Goal: Check status: Check status

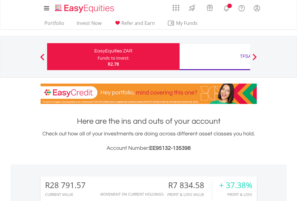
scroll to position [58, 94]
click at [97, 57] on div "Funds to invest:" at bounding box center [113, 58] width 32 height 6
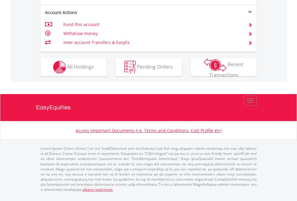
scroll to position [611, 0]
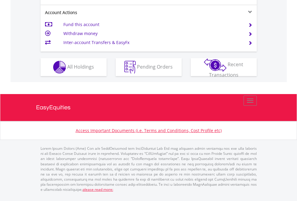
scroll to position [611, 0]
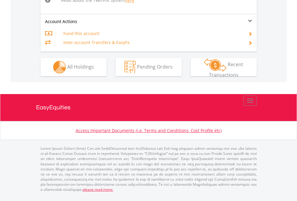
scroll to position [634, 0]
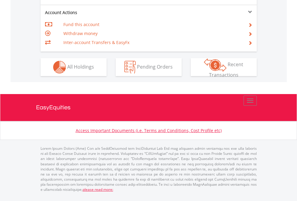
scroll to position [575, 0]
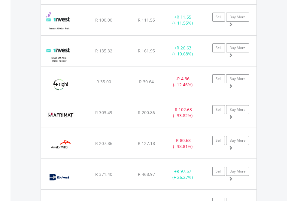
scroll to position [715, 0]
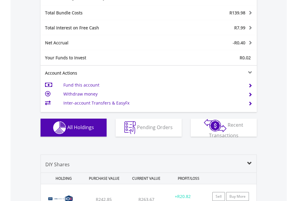
scroll to position [715, 0]
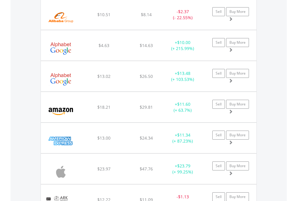
scroll to position [691, 0]
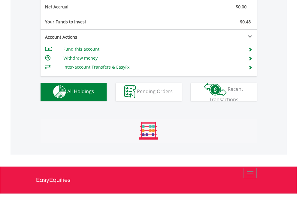
scroll to position [58, 94]
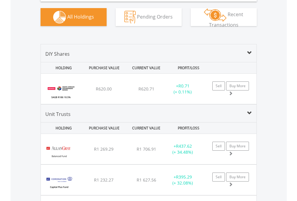
scroll to position [597, 0]
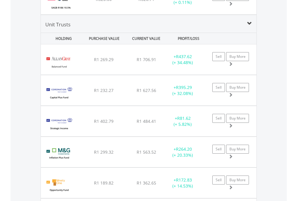
scroll to position [43, 0]
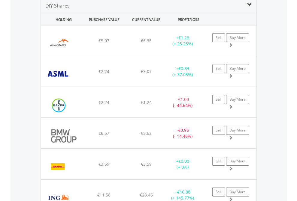
scroll to position [580, 0]
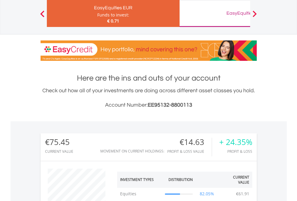
scroll to position [58, 94]
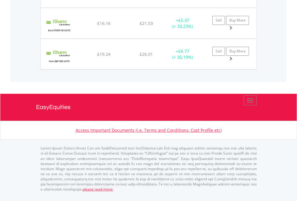
scroll to position [58, 94]
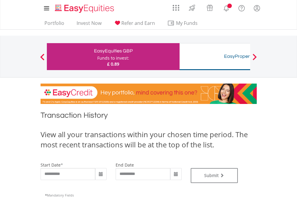
type input "**********"
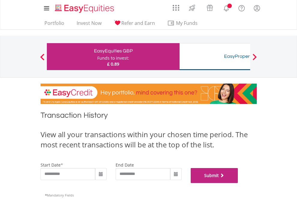
click at [238, 183] on button "Submit" at bounding box center [213, 175] width 47 height 15
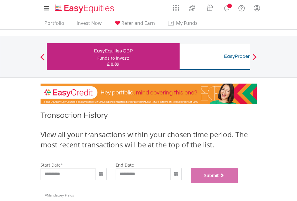
scroll to position [243, 0]
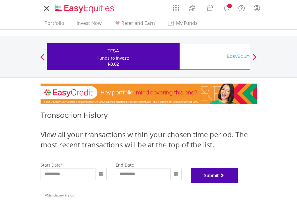
click at [238, 183] on button "Submit" at bounding box center [213, 175] width 47 height 15
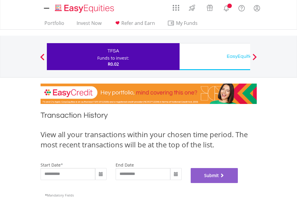
scroll to position [243, 0]
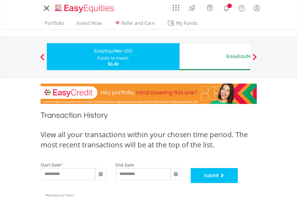
click at [238, 183] on button "Submit" at bounding box center [213, 175] width 47 height 15
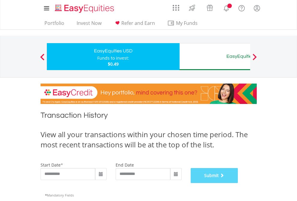
scroll to position [243, 0]
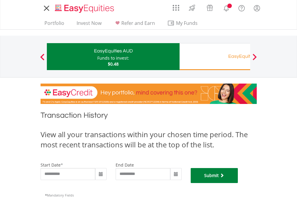
click at [238, 183] on button "Submit" at bounding box center [213, 175] width 47 height 15
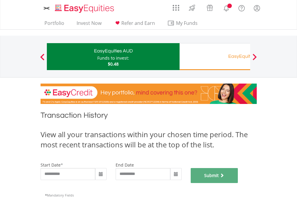
scroll to position [243, 0]
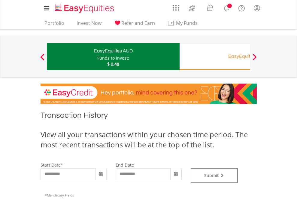
click at [214, 57] on div "EasyEquities RA" at bounding box center [245, 56] width 125 height 8
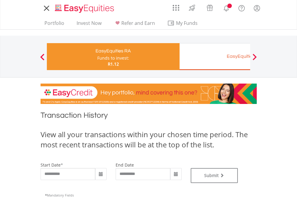
type input "**********"
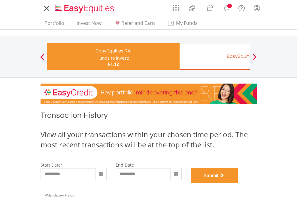
click at [238, 183] on button "Submit" at bounding box center [213, 175] width 47 height 15
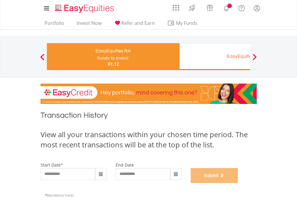
scroll to position [243, 0]
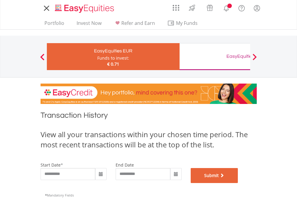
click at [238, 183] on button "Submit" at bounding box center [213, 175] width 47 height 15
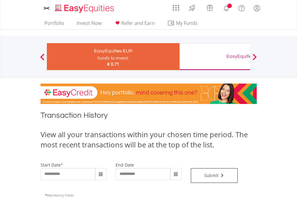
click at [214, 57] on div "EasyEquities GBP" at bounding box center [245, 56] width 125 height 8
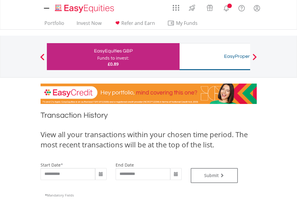
type input "**********"
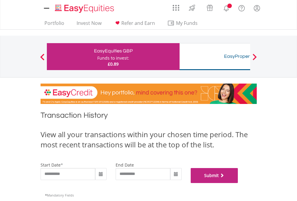
click at [238, 183] on button "Submit" at bounding box center [213, 175] width 47 height 15
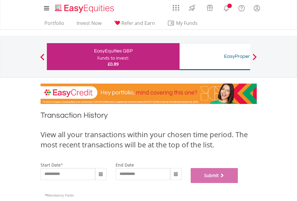
scroll to position [243, 0]
